Goal: Information Seeking & Learning: Understand process/instructions

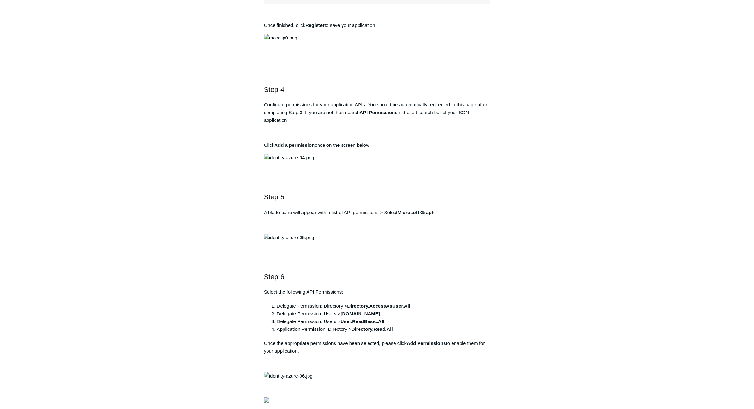
scroll to position [513, 0]
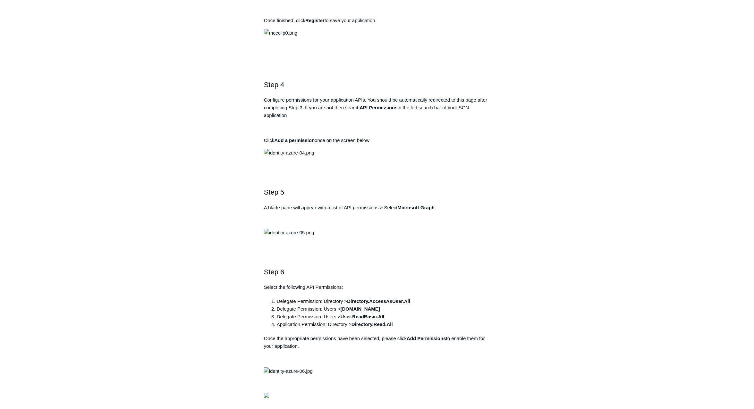
copy div "https://auth.todyl.com/v1/login/callback"
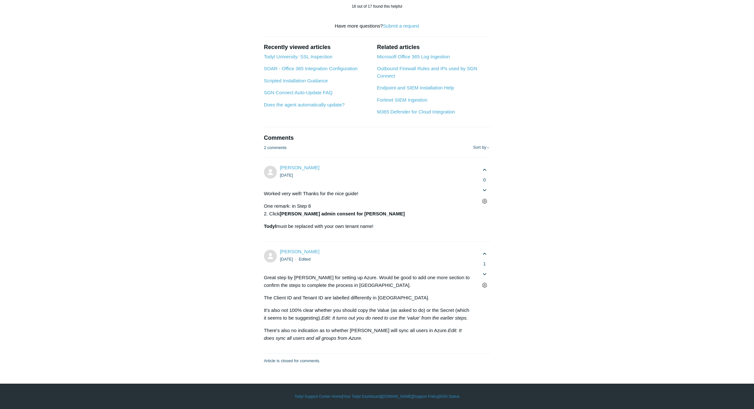
scroll to position [4011, 0]
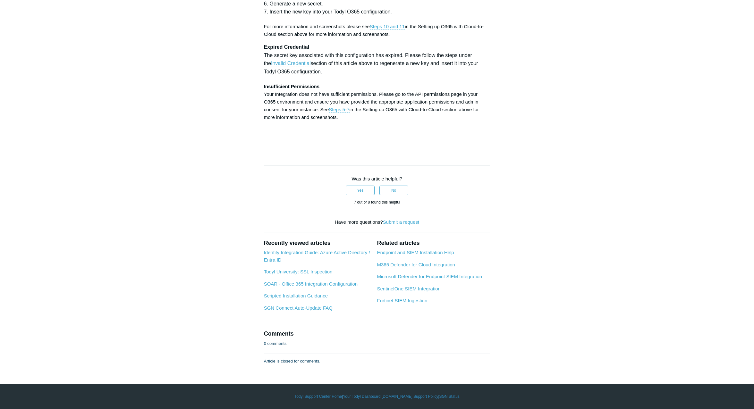
scroll to position [3498, 0]
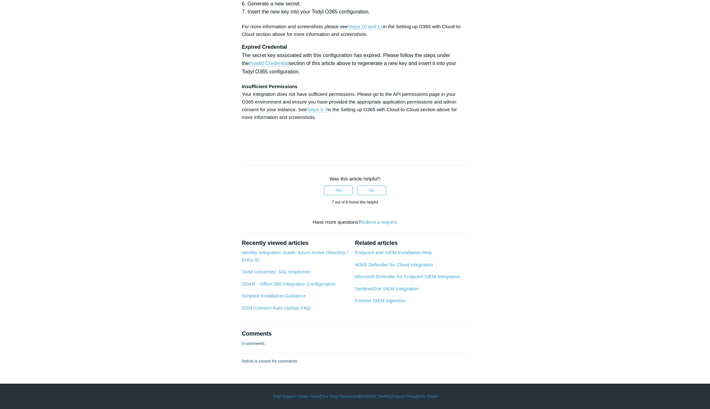
scroll to position [2888, 0]
